Goal: Information Seeking & Learning: Learn about a topic

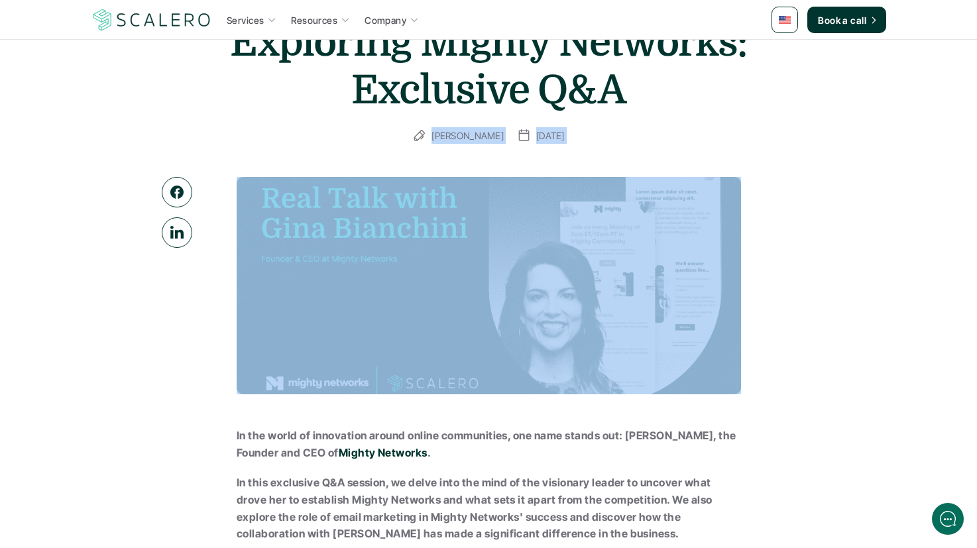
drag, startPoint x: 457, startPoint y: 257, endPoint x: 581, endPoint y: 283, distance: 126.8
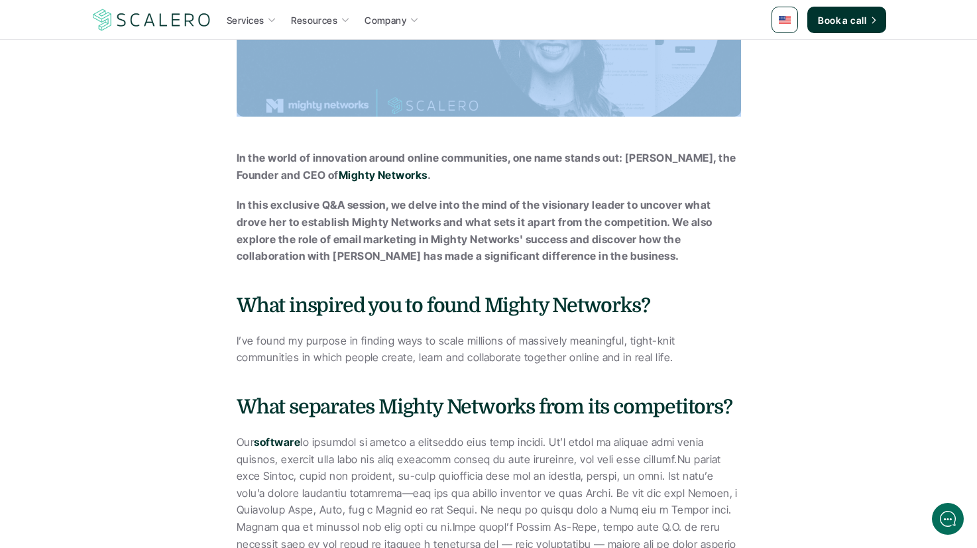
scroll to position [532, 0]
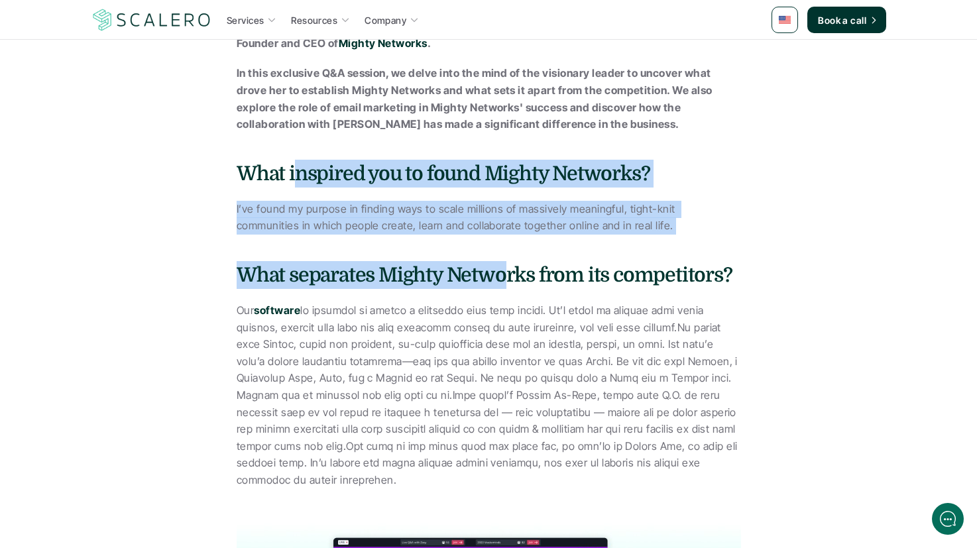
drag, startPoint x: 293, startPoint y: 163, endPoint x: 521, endPoint y: 283, distance: 257.6
click at [520, 283] on div "In the world of innovation around online communities, one name stands out: [PER…" at bounding box center [489, 253] width 504 height 471
click at [521, 283] on h4 "What separates Mighty Networks from its competitors?" at bounding box center [489, 275] width 504 height 28
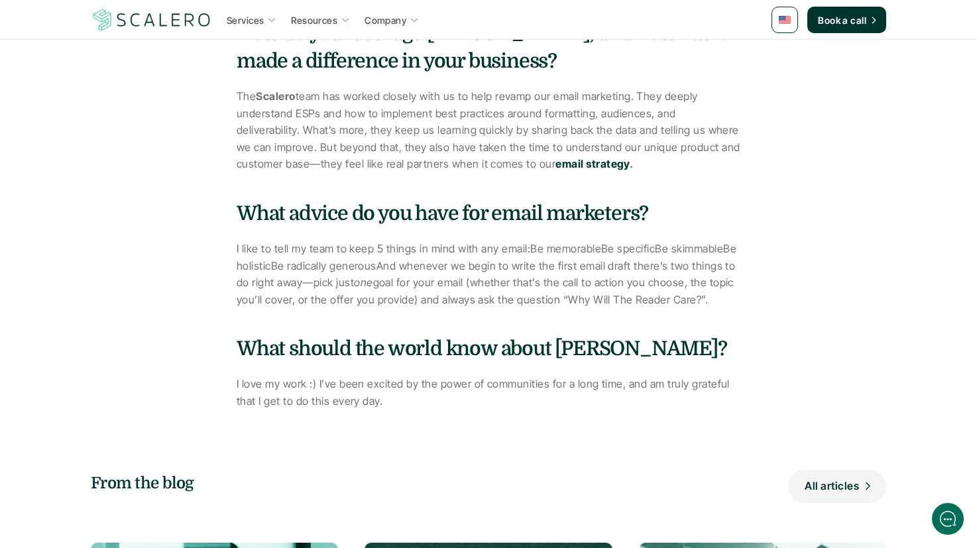
scroll to position [1953, 0]
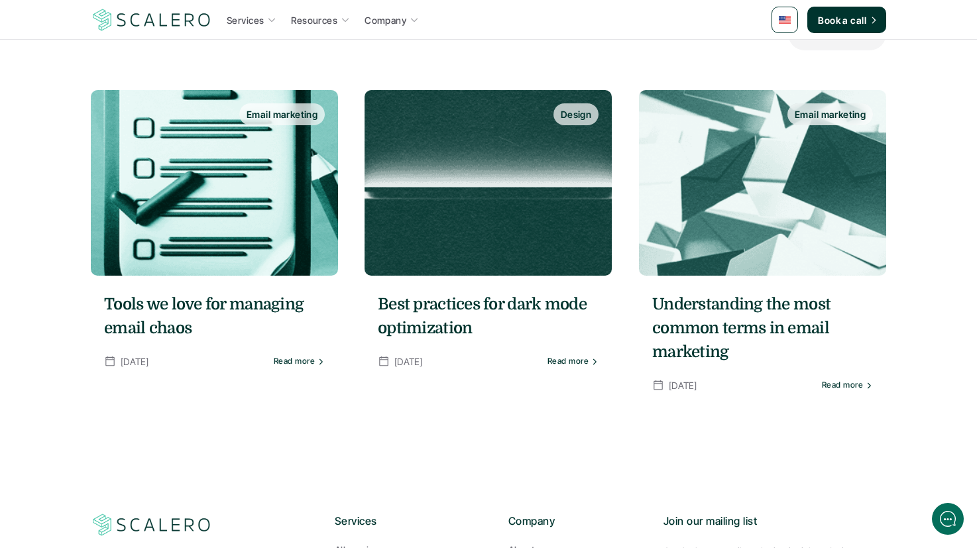
click at [46, 162] on section "From the blog All articles Email marketing Tools we love for managing email cha…" at bounding box center [488, 208] width 977 height 449
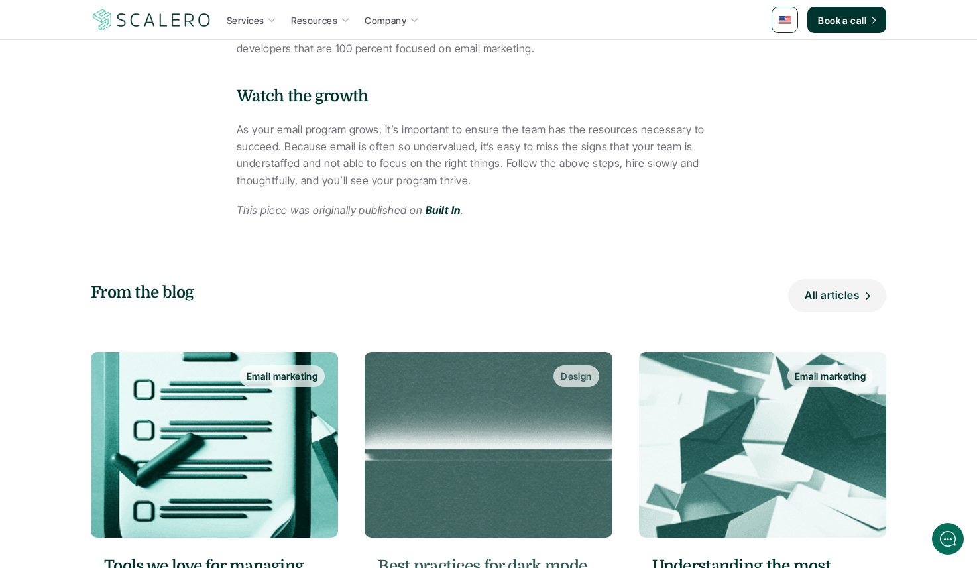
scroll to position [2028, 0]
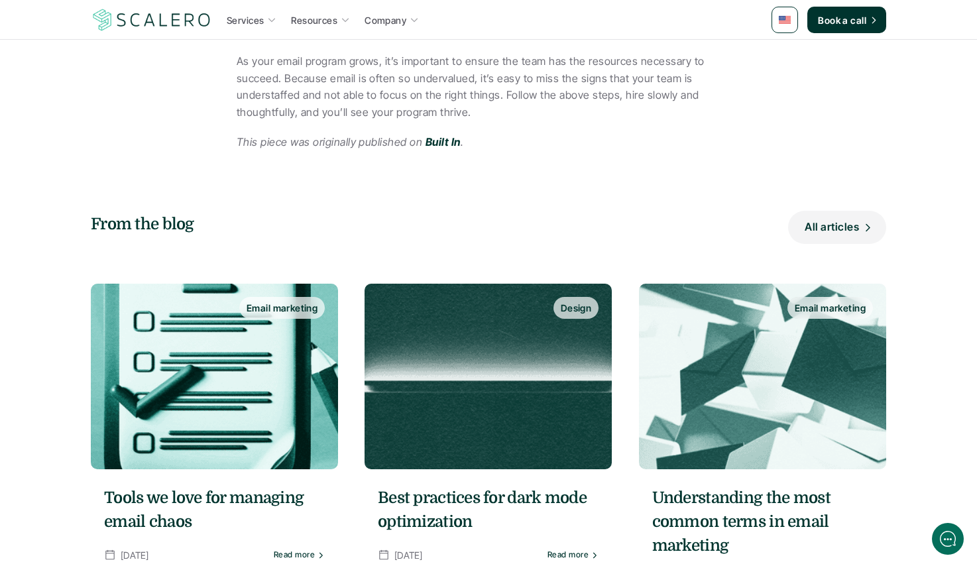
click at [306, 140] on em "This piece was originally published on" at bounding box center [330, 141] width 186 height 13
click at [294, 93] on p "As your email program grows, it’s important to ensure the team has the resource…" at bounding box center [489, 87] width 504 height 68
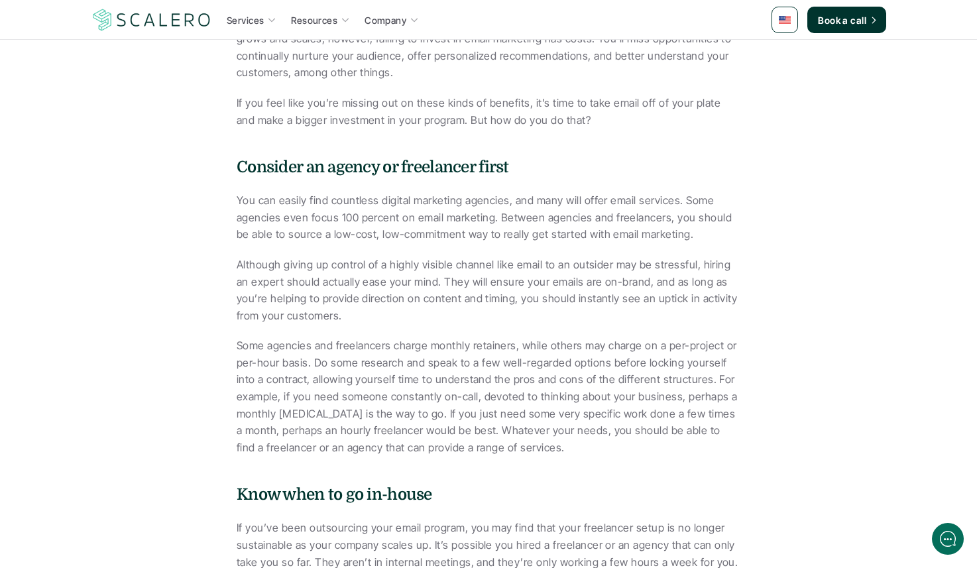
scroll to position [489, 0]
